Goal: Information Seeking & Learning: Learn about a topic

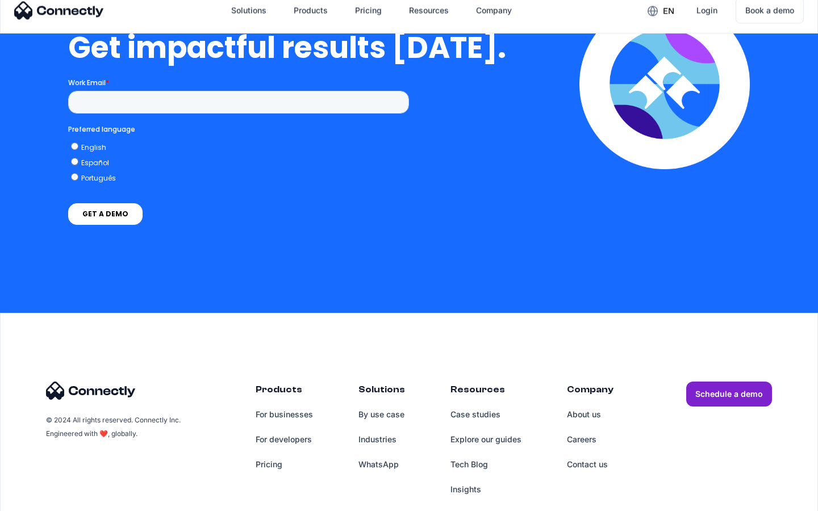
scroll to position [2507, 0]
